Goal: Transaction & Acquisition: Purchase product/service

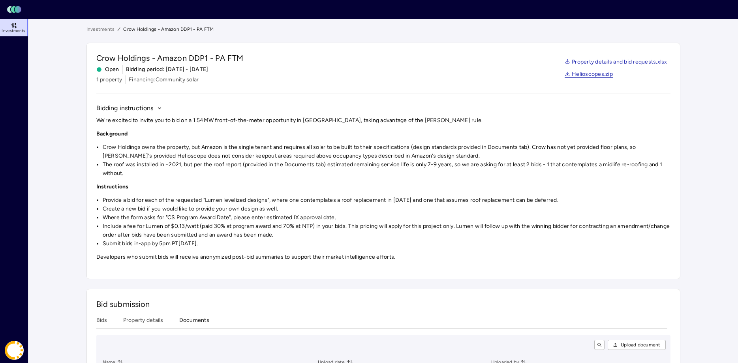
scroll to position [96, 0]
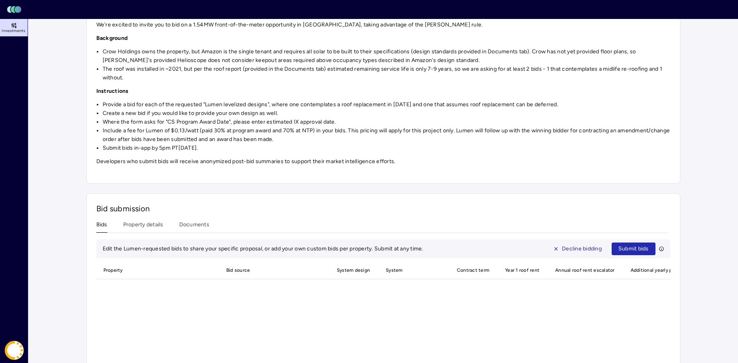
click at [103, 231] on button "Bids" at bounding box center [101, 226] width 11 height 12
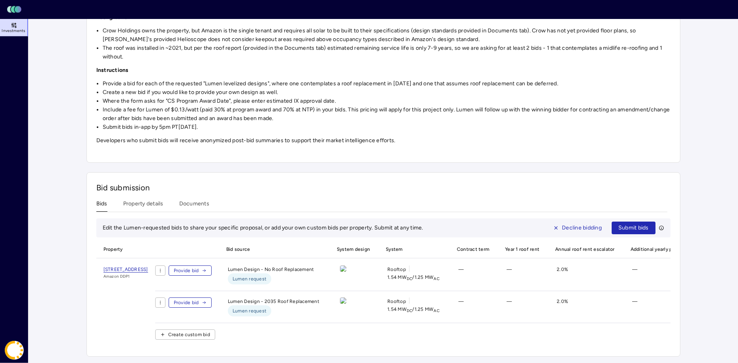
scroll to position [120, 0]
click at [139, 203] on div "Investments Crow Holdings - Amazon DDP1 - PA FTM Crow Holdings - Amazon DDP1 - …" at bounding box center [384, 133] width 594 height 448
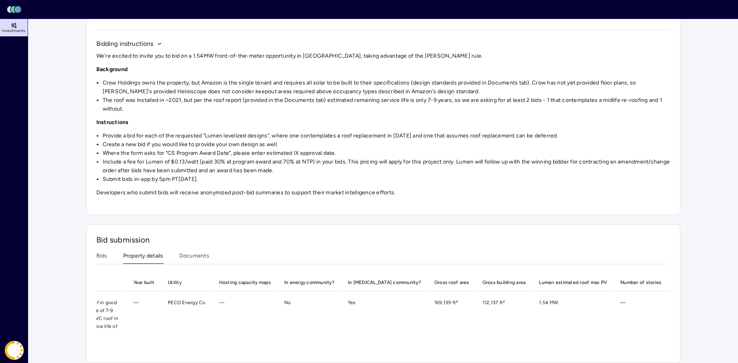
scroll to position [0, 482]
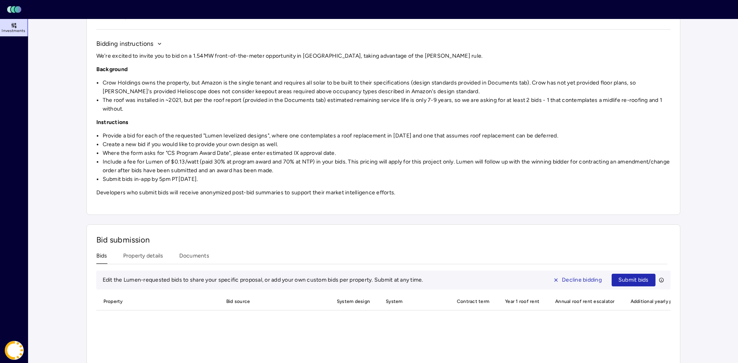
click at [102, 258] on button "Bids" at bounding box center [101, 258] width 11 height 12
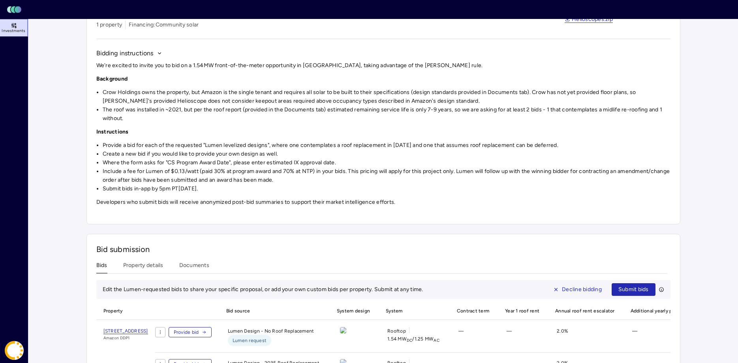
scroll to position [39, 0]
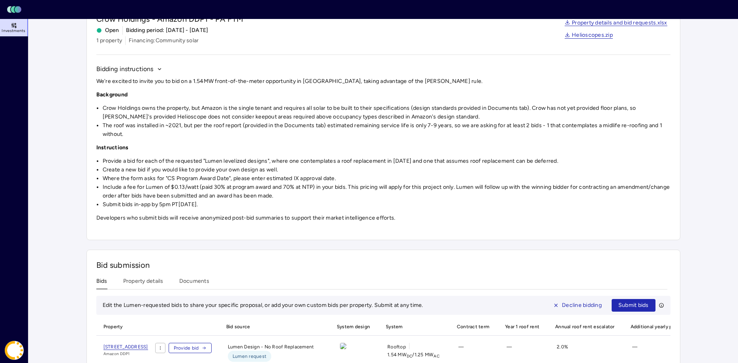
click at [143, 278] on div "Bid submission Bids Property details Documents Edit the Lumen-requested bids to…" at bounding box center [384, 342] width 594 height 185
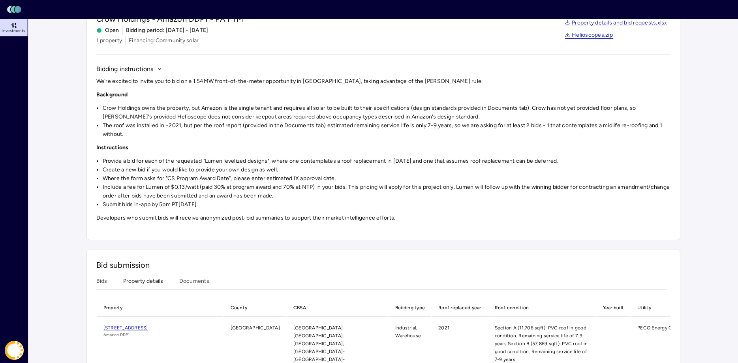
click at [141, 281] on button "Property details" at bounding box center [143, 283] width 40 height 12
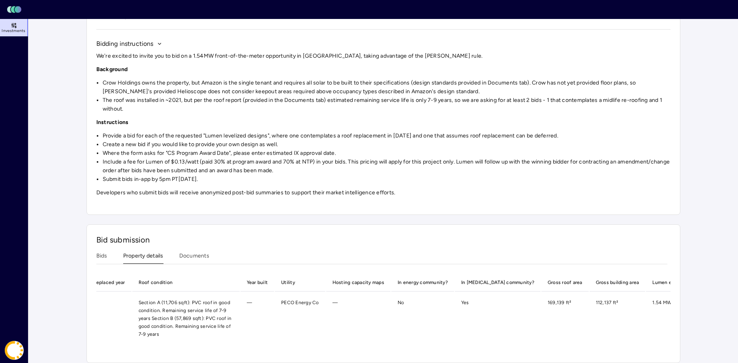
scroll to position [0, 354]
click at [70, 196] on main "Investments Crow Holdings - Amazon DDP1 - PA FTM Crow Holdings - Amazon DDP1 - …" at bounding box center [383, 162] width 710 height 415
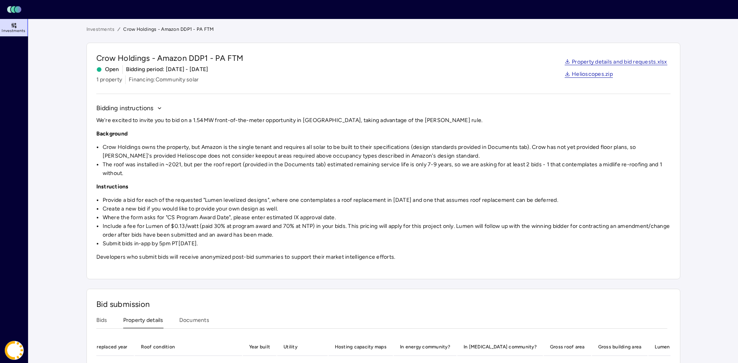
scroll to position [64, 0]
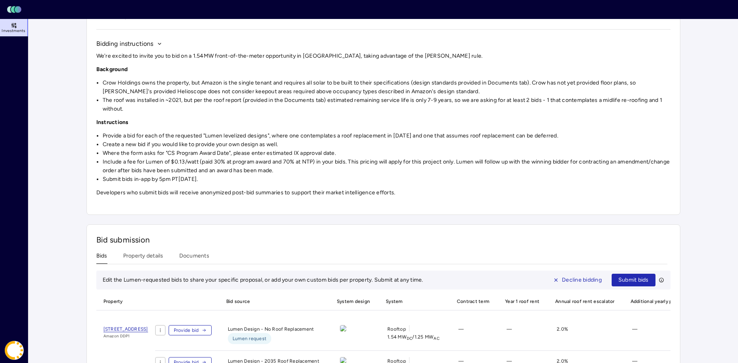
click at [101, 256] on button "Bids" at bounding box center [101, 258] width 11 height 12
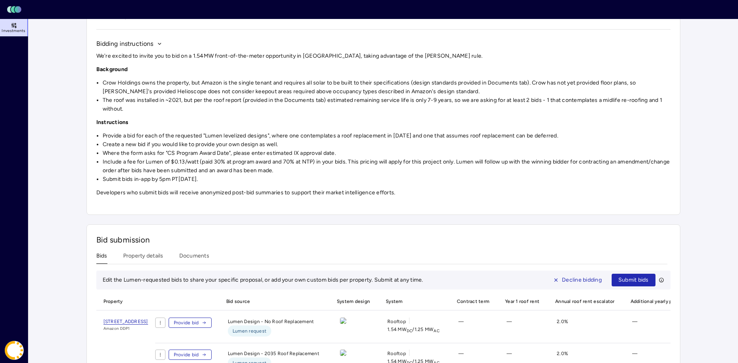
scroll to position [120, 0]
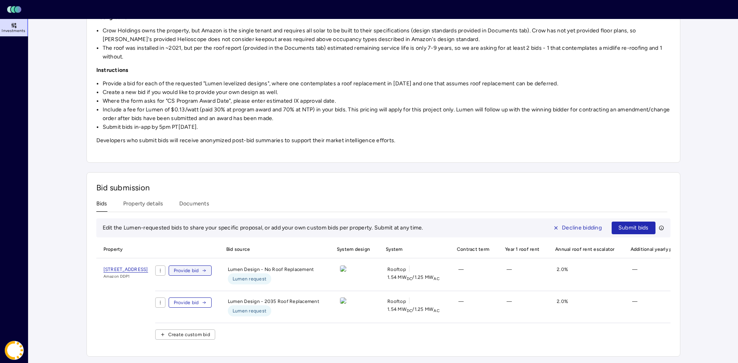
click at [199, 272] on span "Provide bid" at bounding box center [186, 271] width 25 height 8
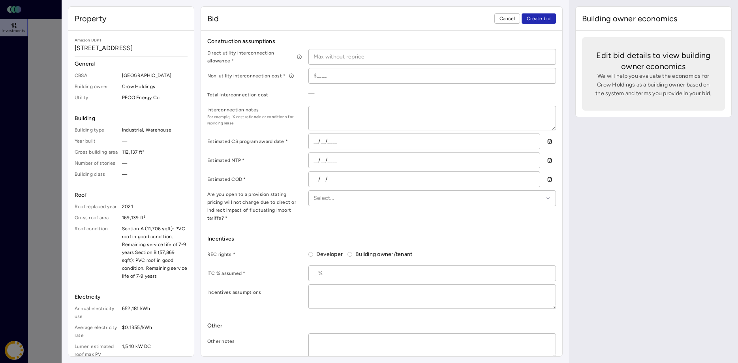
scroll to position [413, 0]
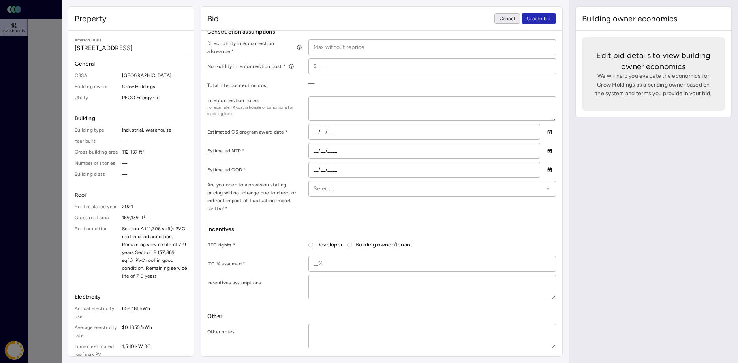
click at [499, 21] on button "Cancel" at bounding box center [508, 18] width 26 height 10
